Goal: Information Seeking & Learning: Learn about a topic

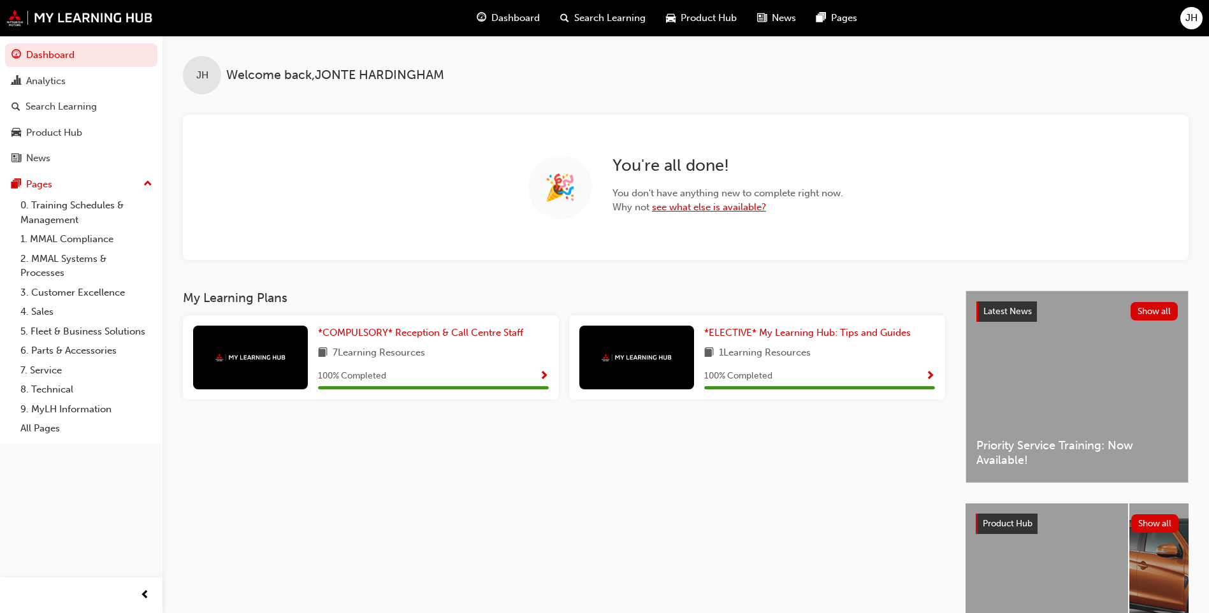
click at [731, 205] on link "see what else is available?" at bounding box center [709, 206] width 114 height 11
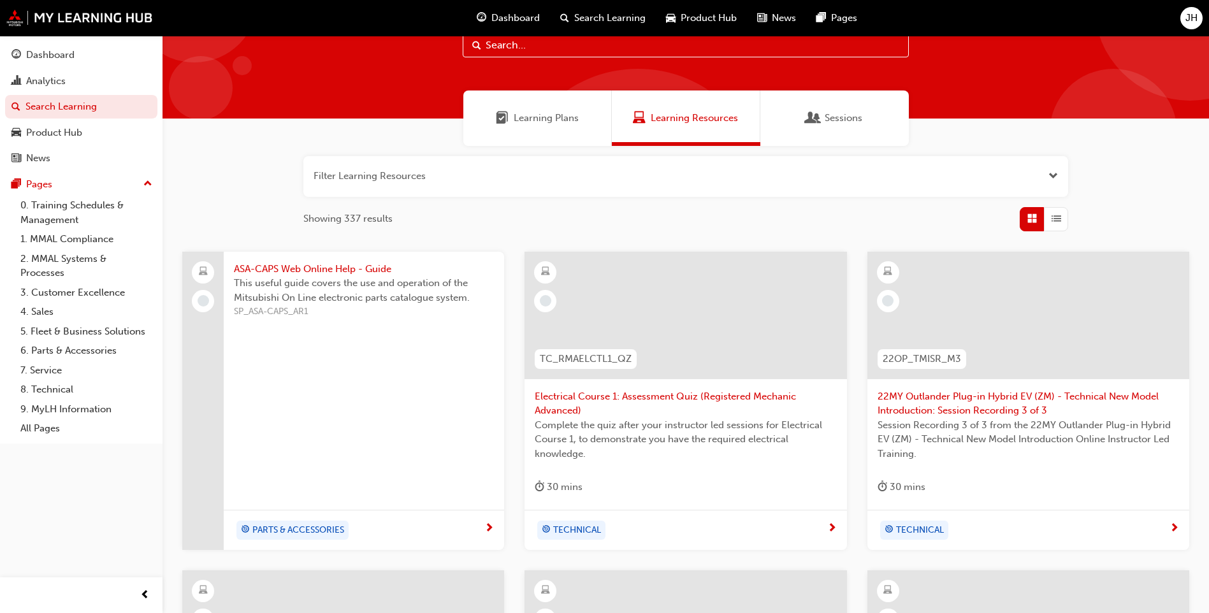
scroll to position [64, 0]
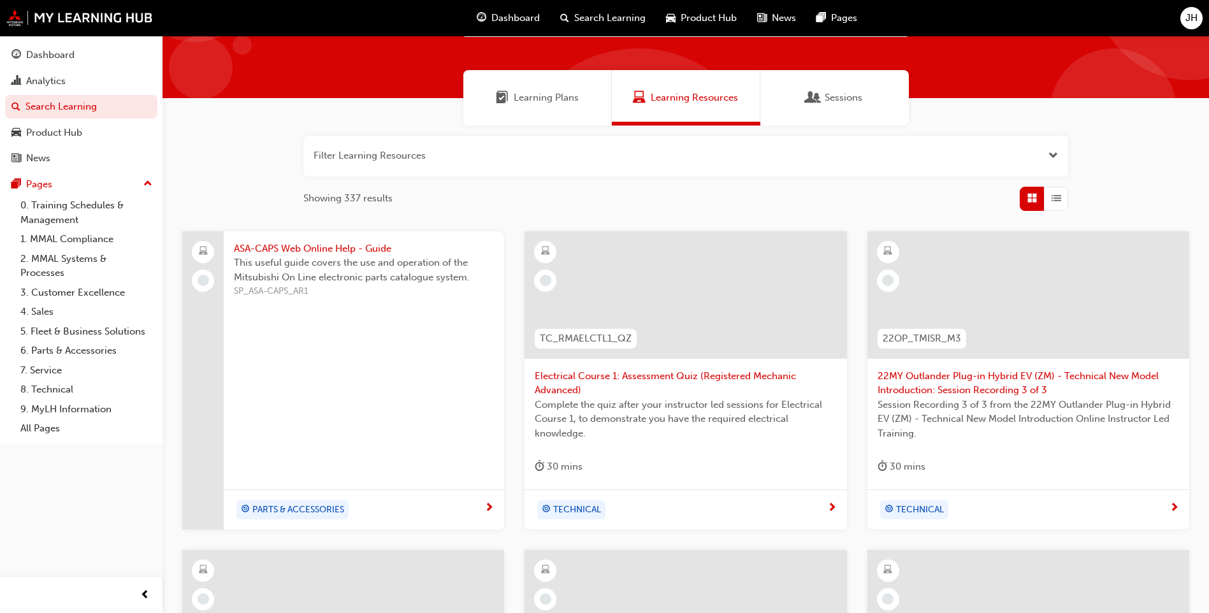
click at [1058, 152] on button "button" at bounding box center [685, 156] width 765 height 41
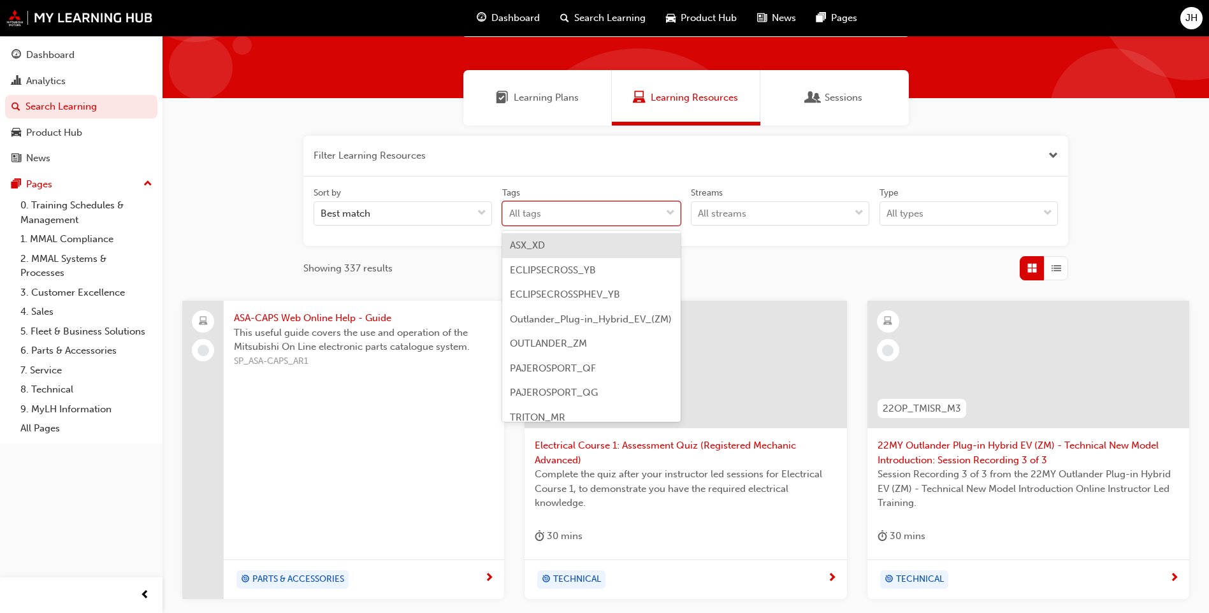
click at [630, 208] on div "All tags" at bounding box center [582, 214] width 158 height 22
click at [510, 208] on input "Tags option ASX_XD focused, 1 of 9. 9 results available. Use Up and Down to cho…" at bounding box center [509, 213] width 1 height 11
click at [630, 208] on div "All tags" at bounding box center [582, 214] width 158 height 22
click at [510, 208] on input "Tags option ASX_XD focused, 1 of 9. 9 results available. Use Up and Down to cho…" at bounding box center [509, 213] width 1 height 11
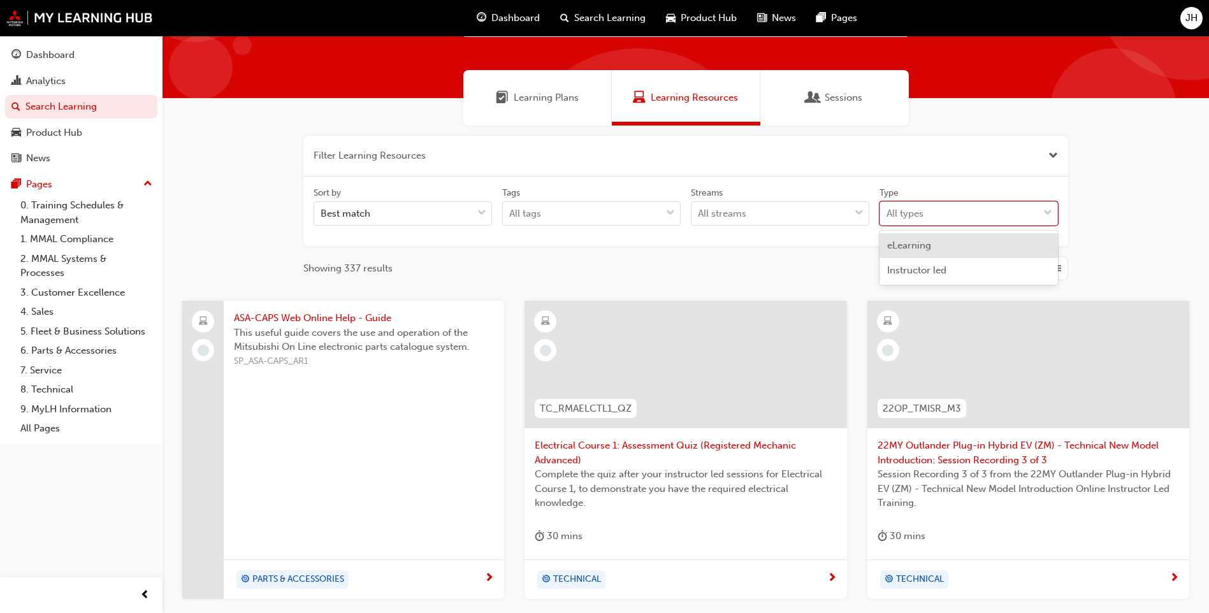
click at [926, 212] on div "All types" at bounding box center [959, 214] width 158 height 22
click at [887, 212] on input "Type option eLearning focused, 1 of 2. 2 results available. Use Up and Down to …" at bounding box center [886, 213] width 1 height 11
click at [926, 212] on div "All types" at bounding box center [959, 214] width 158 height 22
click at [887, 212] on input "Type option eLearning focused, 1 of 2. 2 results available. Use Up and Down to …" at bounding box center [886, 213] width 1 height 11
click at [833, 218] on div "All streams" at bounding box center [770, 214] width 158 height 22
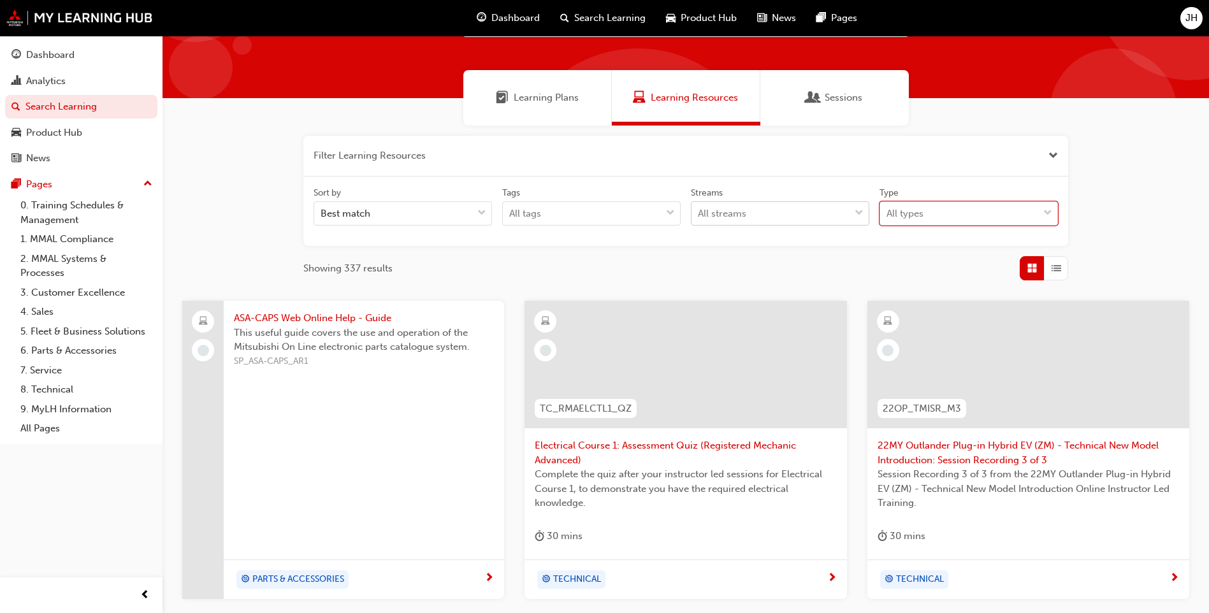
click at [699, 218] on input "Streams All streams" at bounding box center [698, 213] width 1 height 11
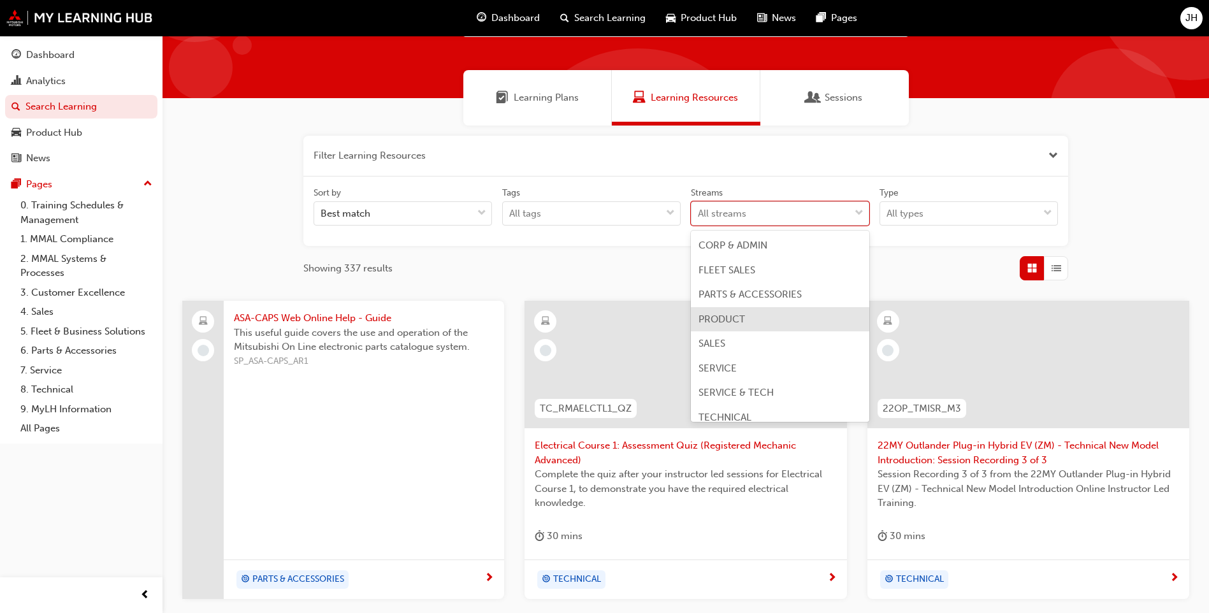
scroll to position [10, 0]
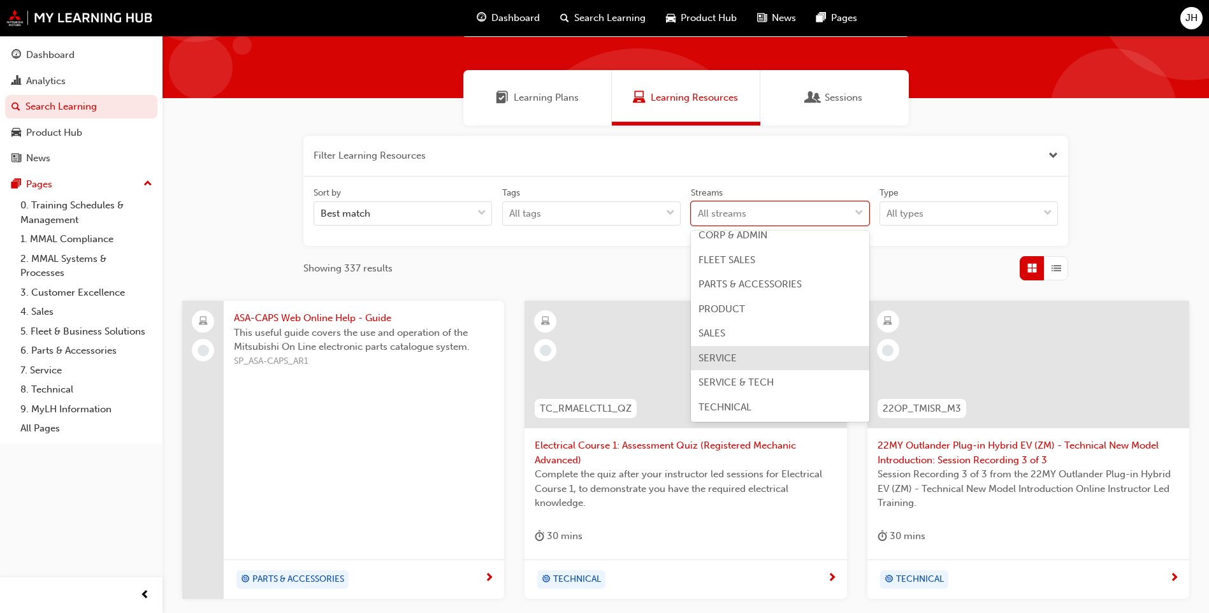
click at [736, 364] on div "SERVICE" at bounding box center [780, 358] width 178 height 25
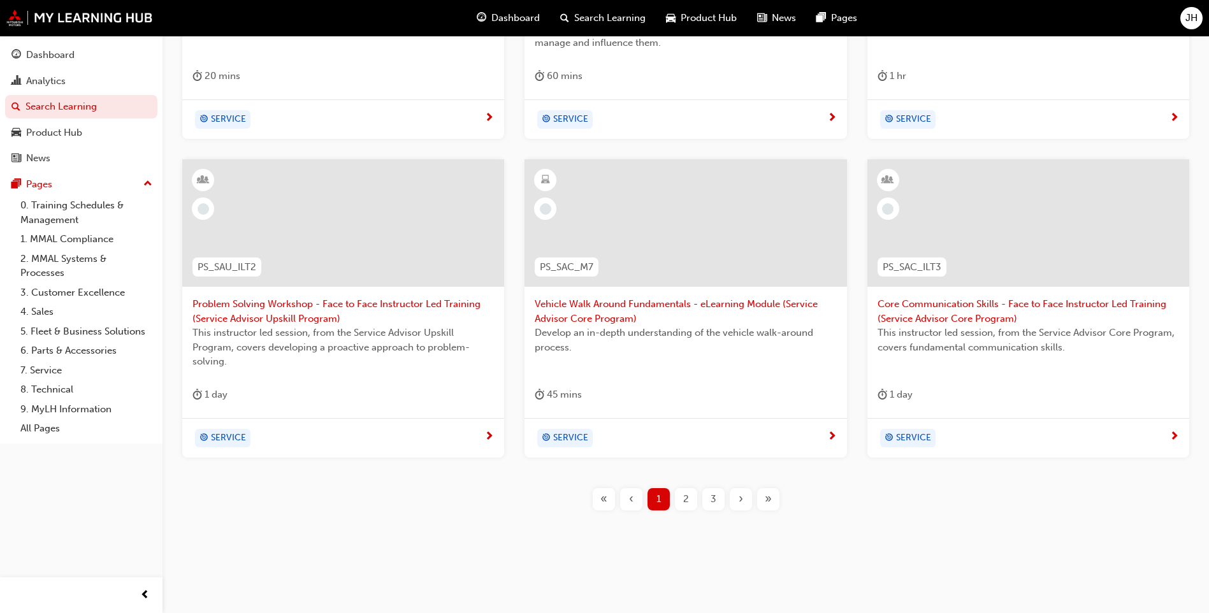
scroll to position [524, 0]
click at [682, 497] on div "2" at bounding box center [686, 498] width 22 height 22
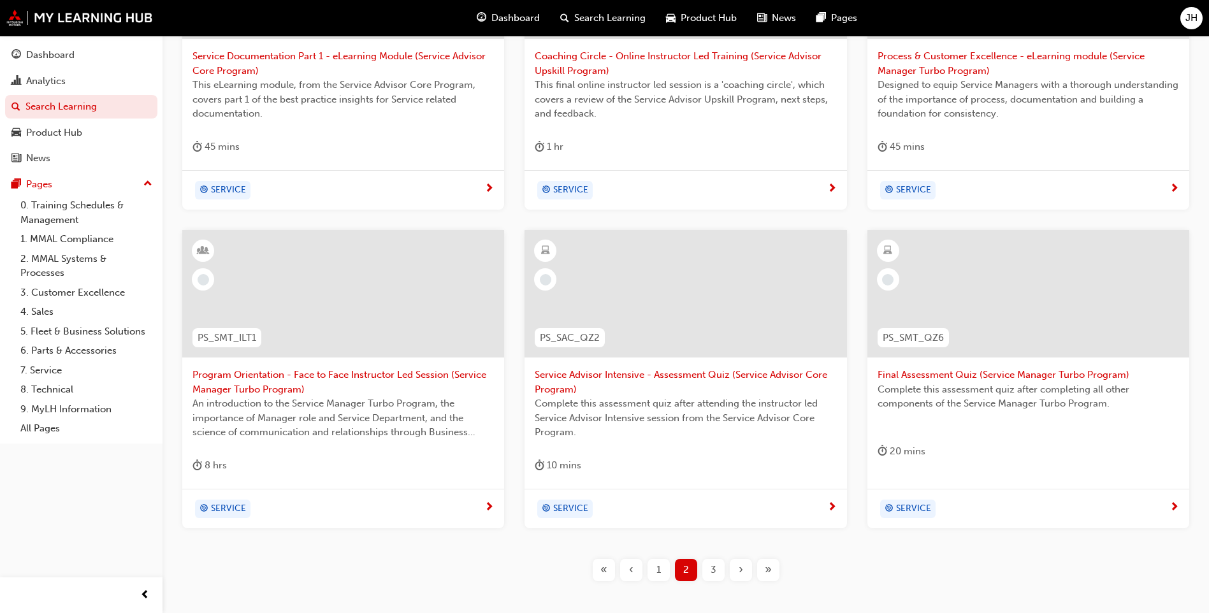
scroll to position [524, 0]
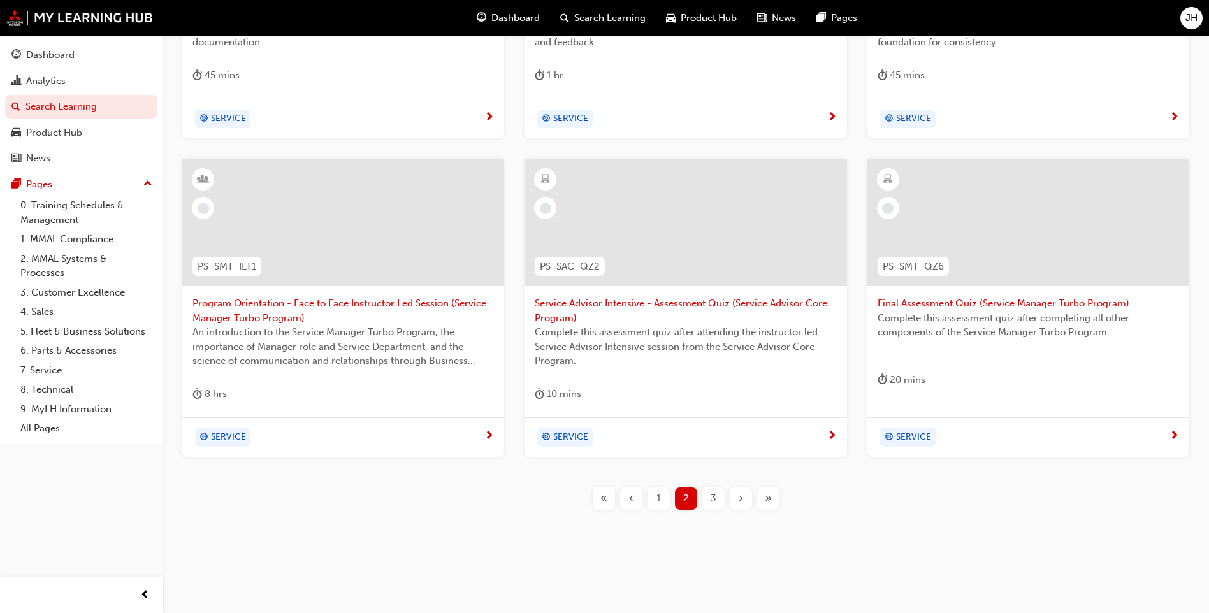
click at [719, 492] on div "3" at bounding box center [713, 498] width 22 height 22
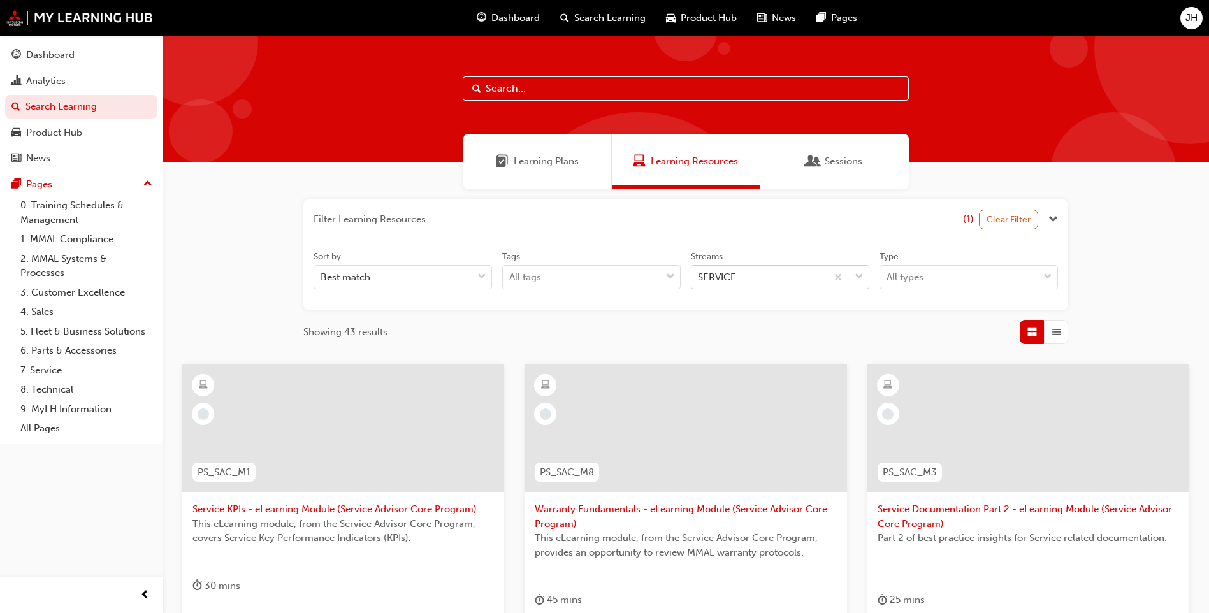
click at [716, 279] on div "SERVICE" at bounding box center [717, 277] width 38 height 15
click at [699, 279] on input "Streams SERVICE" at bounding box center [698, 276] width 1 height 11
click at [754, 285] on div "SERVICE" at bounding box center [758, 277] width 135 height 22
click at [699, 282] on input "Streams 0 results available. Select is focused ,type to refine list, press Down…" at bounding box center [698, 276] width 1 height 11
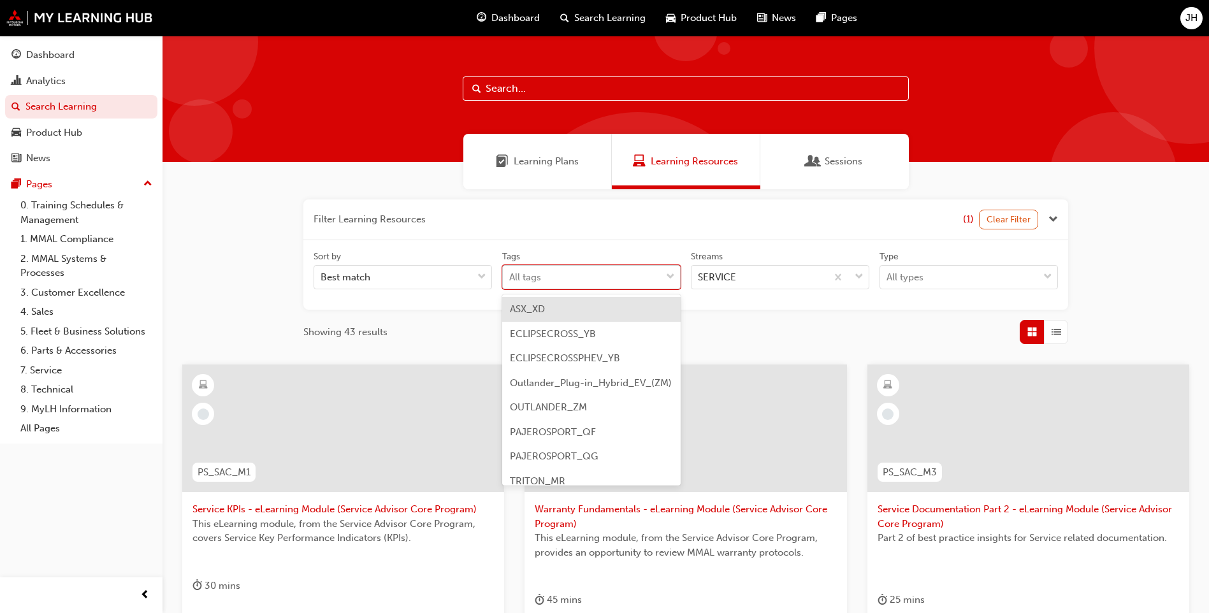
click at [626, 284] on div "All tags" at bounding box center [582, 277] width 158 height 22
click at [510, 282] on input "Tags option ASX_XD focused, 1 of 9. 9 results available. Use Up and Down to cho…" at bounding box center [509, 276] width 1 height 11
click at [928, 270] on div "All types" at bounding box center [959, 277] width 158 height 22
click at [887, 271] on input "Type All types" at bounding box center [886, 276] width 1 height 11
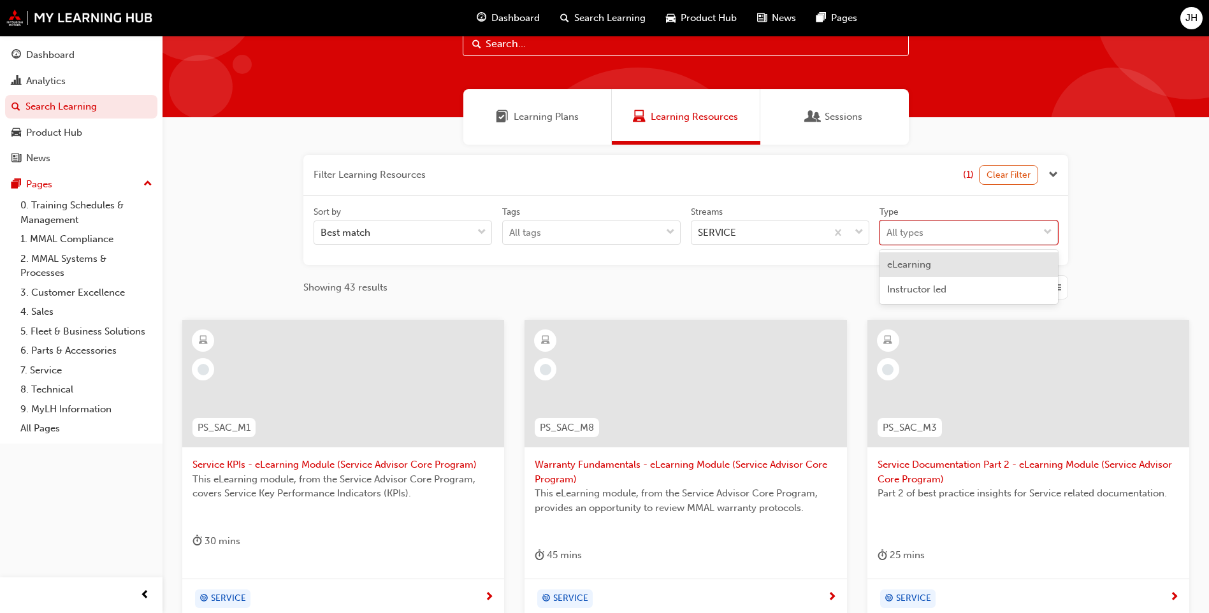
scroll to position [64, 0]
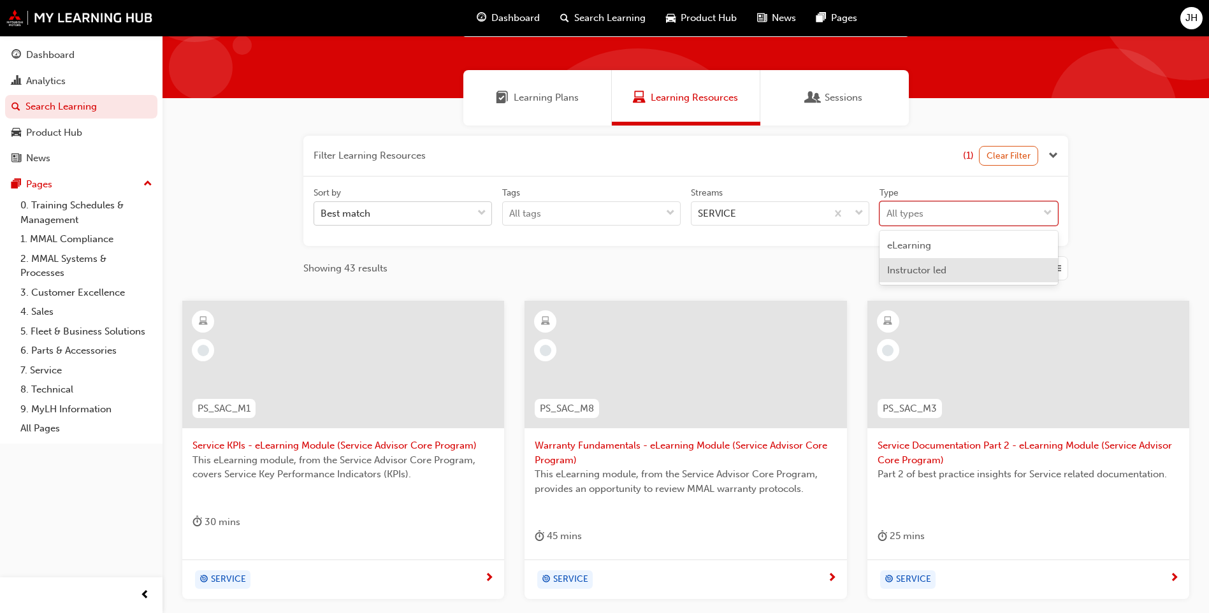
click at [412, 216] on div "Best match" at bounding box center [393, 214] width 158 height 22
click at [322, 216] on input "Sort by Best match" at bounding box center [320, 213] width 1 height 11
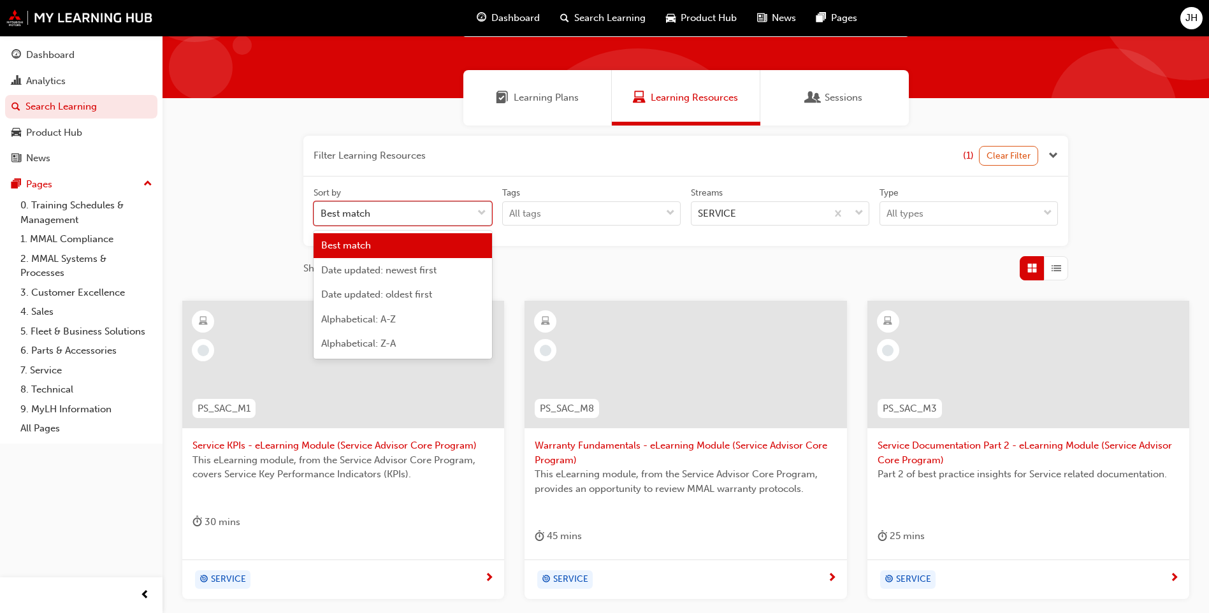
click at [411, 210] on div "Best match" at bounding box center [393, 214] width 158 height 22
click at [322, 210] on input "Sort by option Best match focused, 1 of 5. 5 results available. Use Up and Down…" at bounding box center [320, 213] width 1 height 11
